Goal: Task Accomplishment & Management: Use online tool/utility

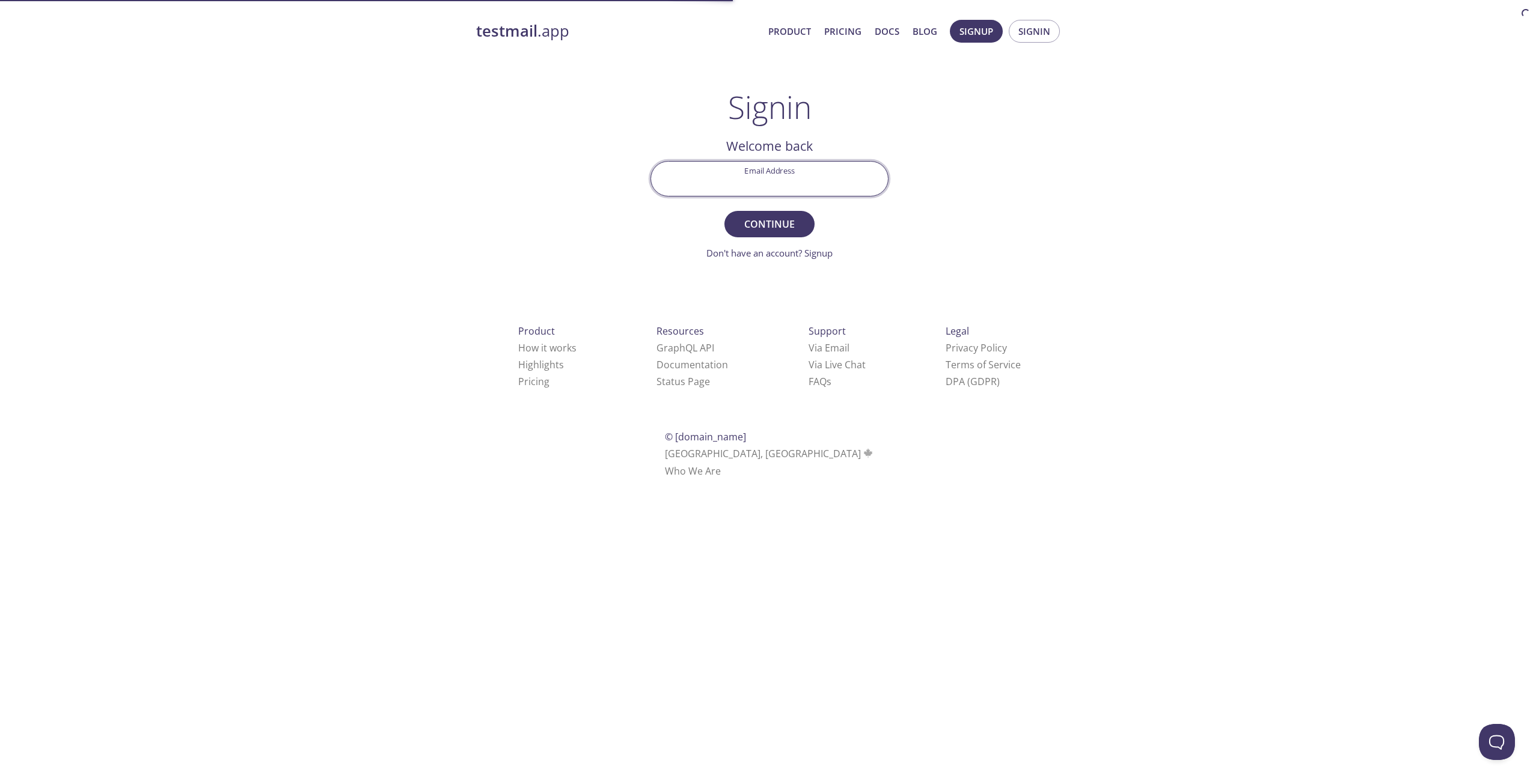
click at [776, 184] on input "Email Address" at bounding box center [770, 178] width 237 height 34
type input "[PERSON_NAME][EMAIL_ADDRESS][PERSON_NAME][DOMAIN_NAME]"
click at [776, 215] on button "Continue" at bounding box center [770, 224] width 90 height 26
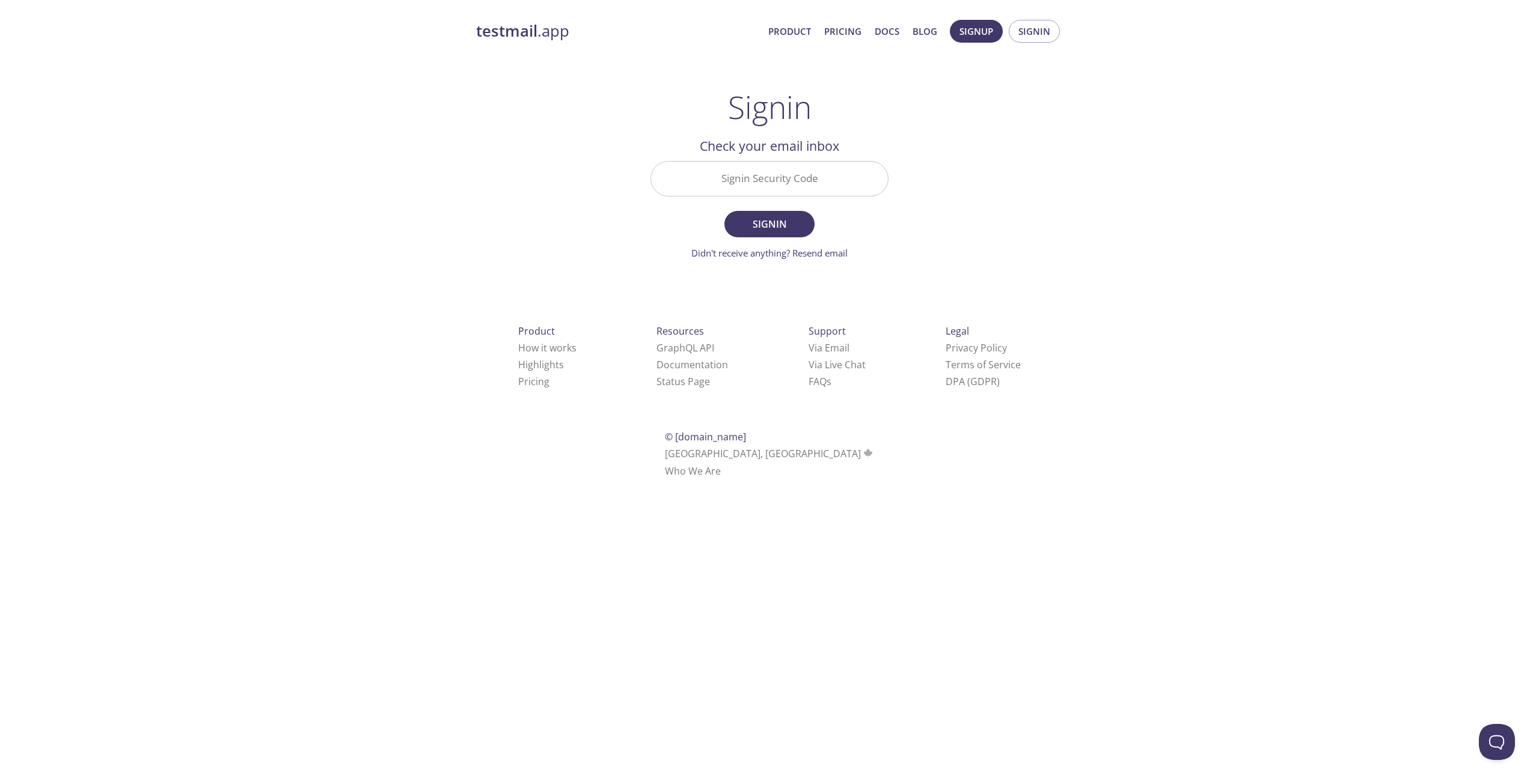
click at [699, 177] on input "Signin Security Code" at bounding box center [770, 178] width 237 height 34
paste input "CSHTT6G"
type input "CSHTT6G"
click at [796, 226] on span "Signin" at bounding box center [770, 224] width 63 height 17
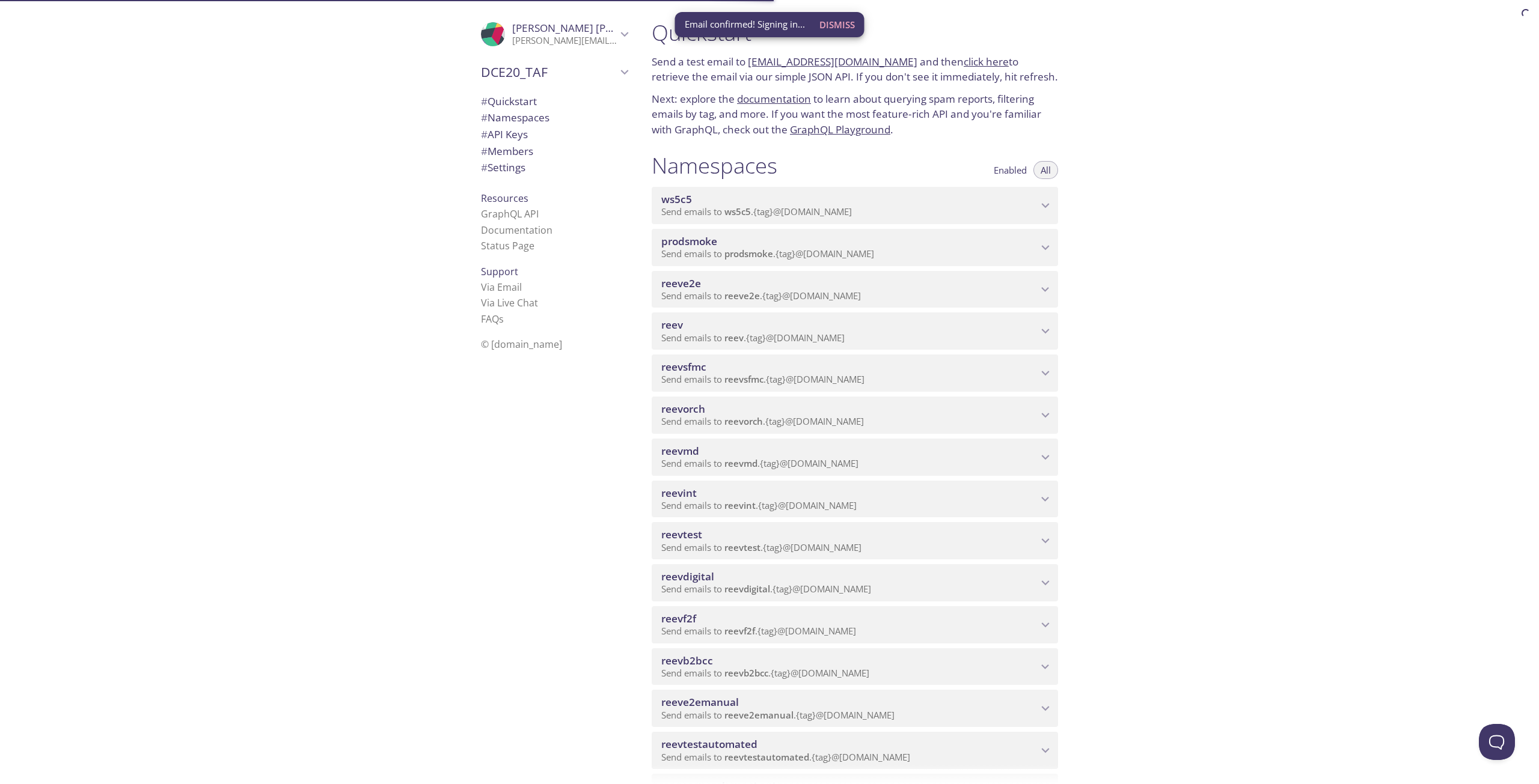
click at [742, 587] on span "reevdigital" at bounding box center [747, 589] width 46 height 12
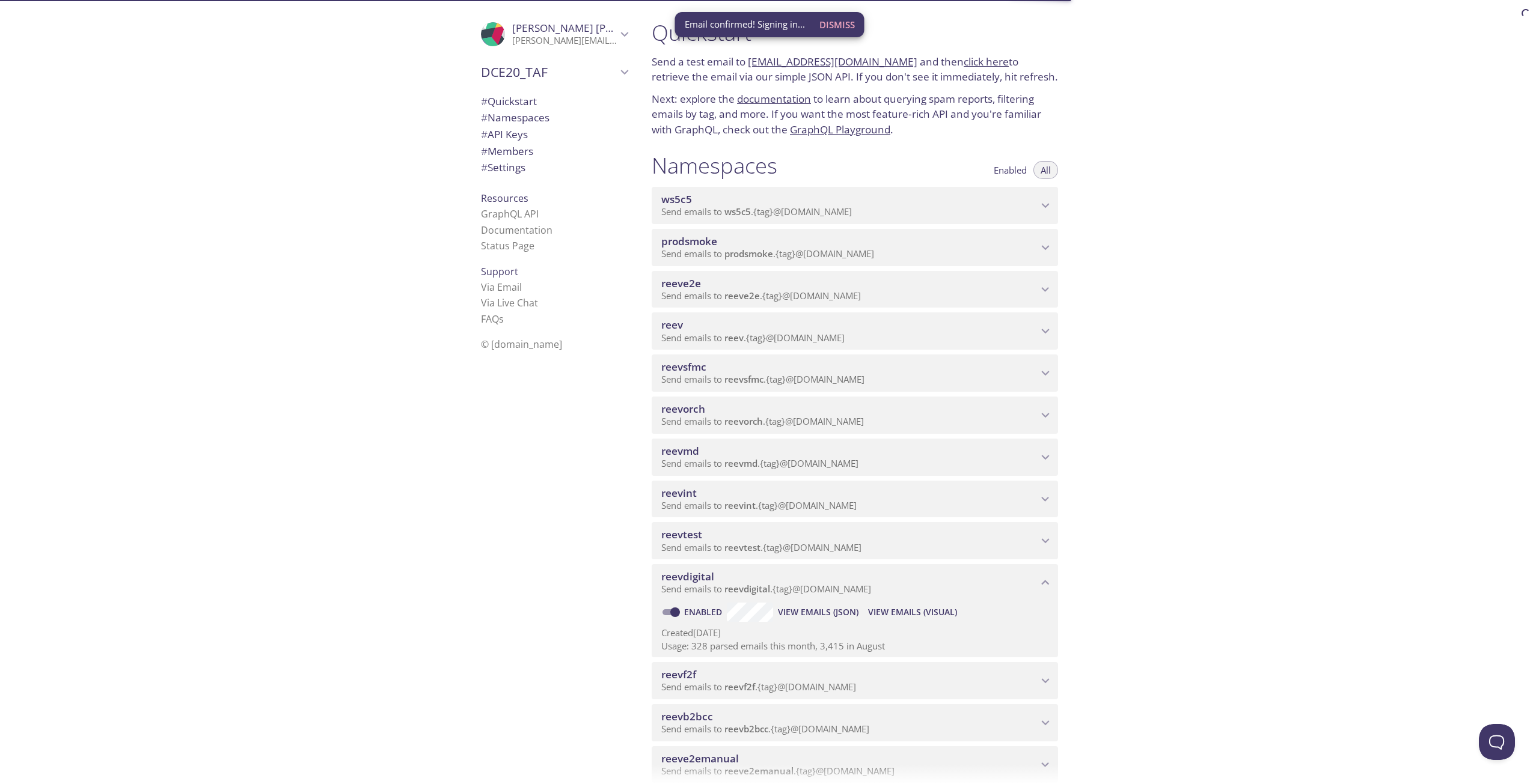
click at [894, 613] on span "View Emails (Visual)" at bounding box center [912, 612] width 89 height 14
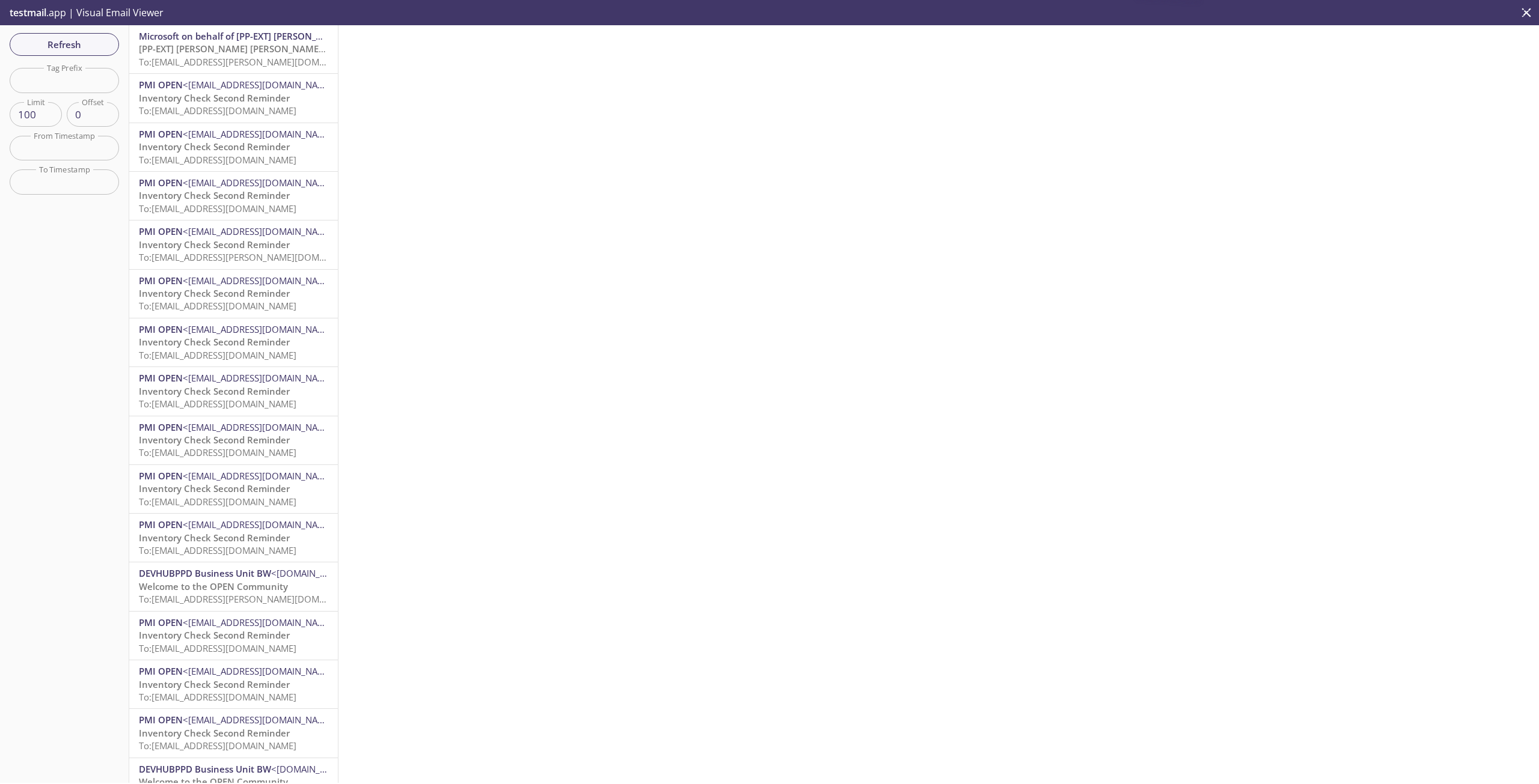
click at [237, 60] on span "To: [EMAIL_ADDRESS][PERSON_NAME][DOMAIN_NAME]" at bounding box center [252, 62] width 227 height 12
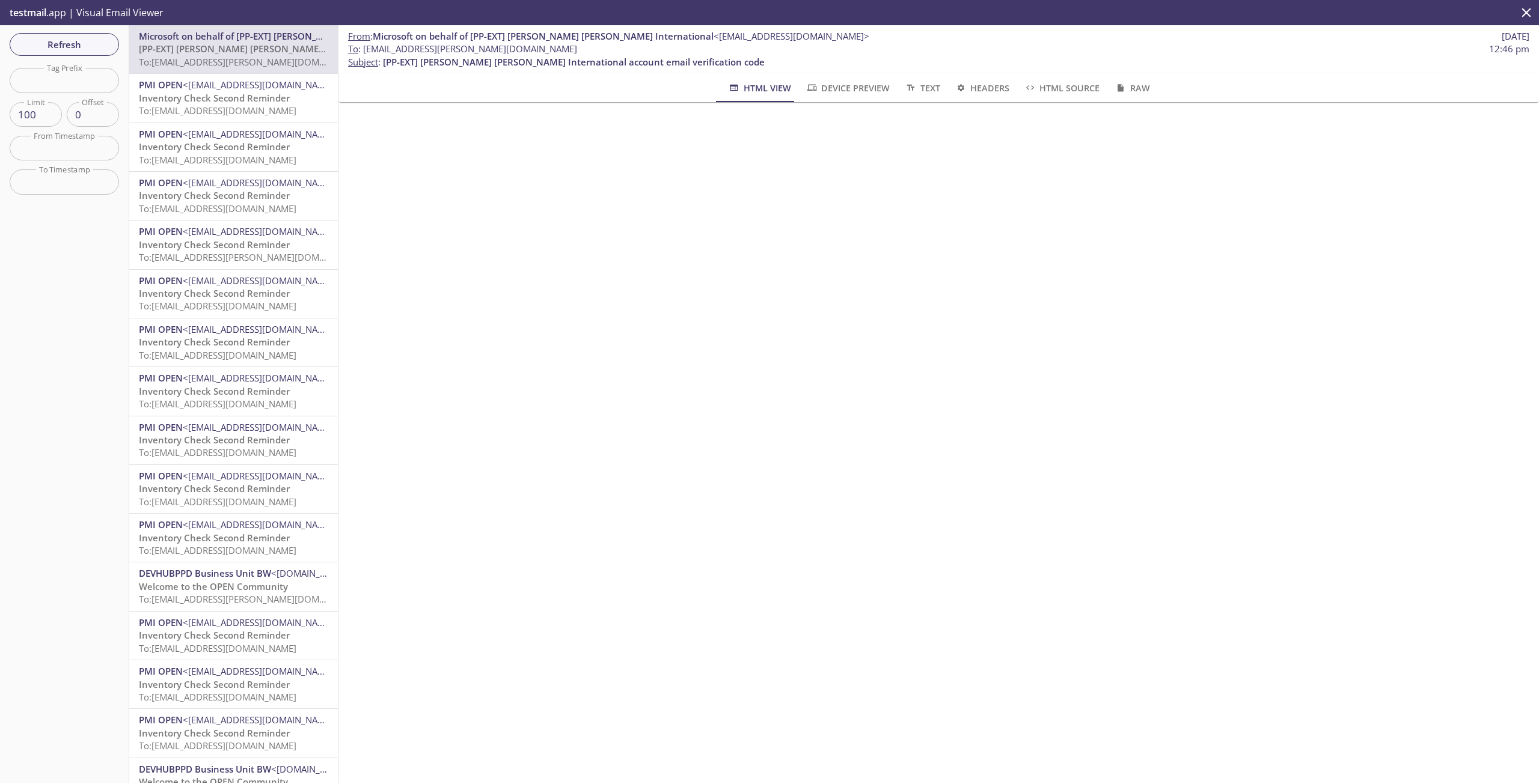
drag, startPoint x: 557, startPoint y: 44, endPoint x: 362, endPoint y: 52, distance: 195.2
click at [362, 52] on span "To : [EMAIL_ADDRESS][PERSON_NAME][DOMAIN_NAME] 12:46 pm" at bounding box center [939, 48] width 1181 height 12
copy span "[EMAIL_ADDRESS][PERSON_NAME][DOMAIN_NAME]"
